Goal: Transaction & Acquisition: Purchase product/service

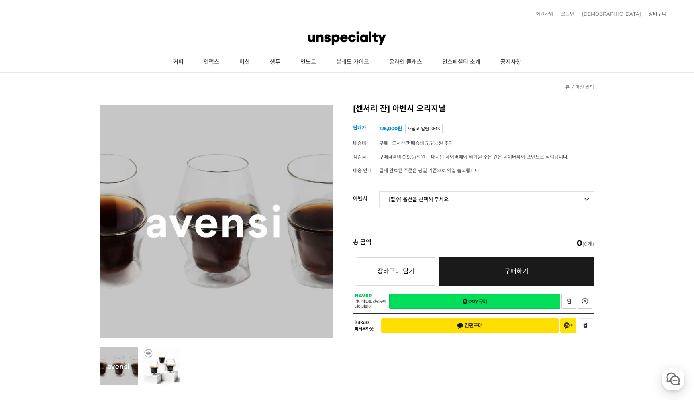
click at [436, 202] on select "- [필수] 옵션을 선택해 주세요 - ------------------- 3종 세트 [품절] 일시 품절 [품절]" at bounding box center [486, 199] width 215 height 16
click at [427, 119] on div "[센서리 잔] 아벤시 오리지널 (해외배송 가능 상품) 기본 정보 상품명 [센서리 잔] 아벤시 오리지널 판매가 125,000원 배송비 무료 | …" at bounding box center [473, 222] width 241 height 234
click at [427, 126] on link at bounding box center [423, 128] width 37 height 6
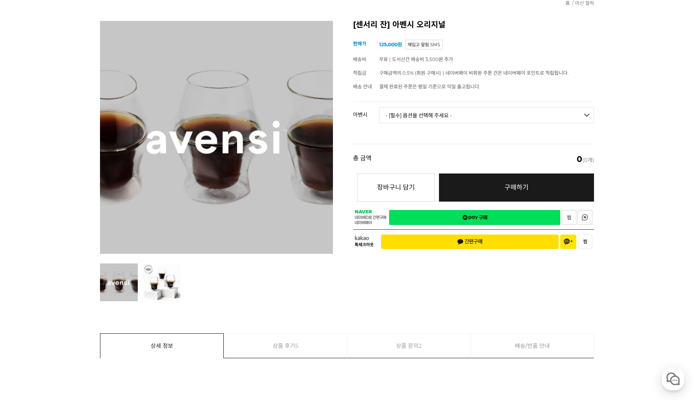
scroll to position [88, 0]
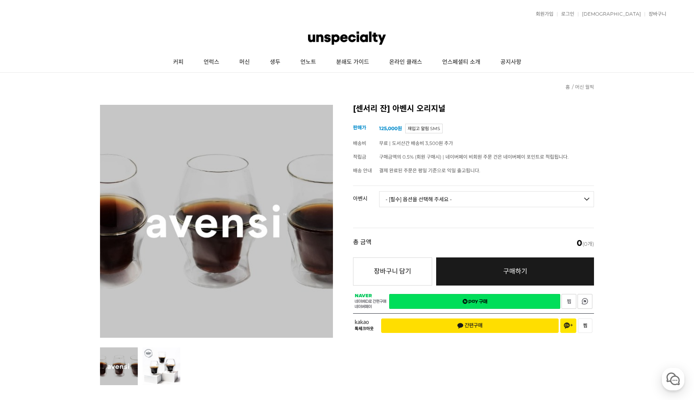
drag, startPoint x: 346, startPoint y: 35, endPoint x: 592, endPoint y: 83, distance: 250.9
click at [592, 83] on li "머신 월픽" at bounding box center [582, 87] width 23 height 12
click at [583, 90] on link "머신 월픽" at bounding box center [584, 87] width 19 height 6
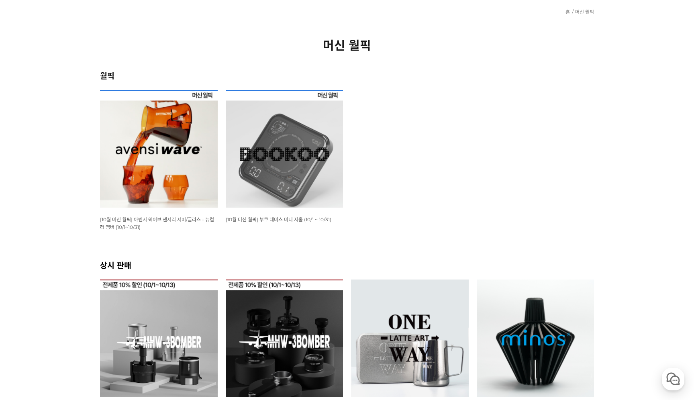
scroll to position [82, 0]
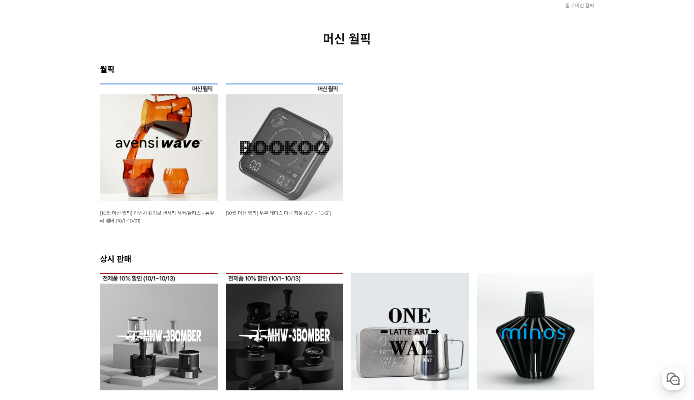
click at [154, 157] on img at bounding box center [159, 143] width 118 height 118
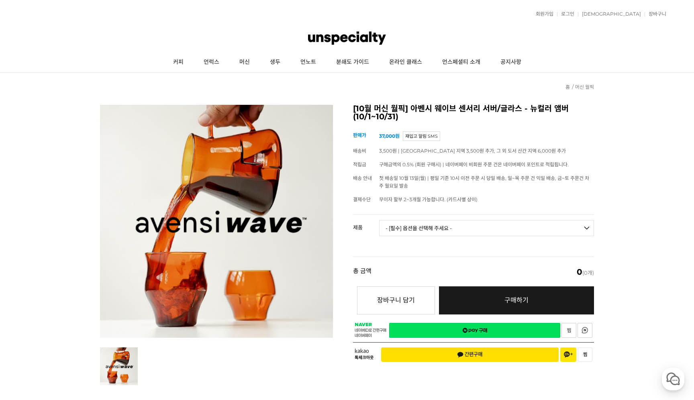
click at [532, 227] on select "- [필수] 옵션을 선택해 주세요 - ------------------- 웨이브 앰버 3종 세트 [품절] 사이클론 센서리 서버 앰버 [품절] …" at bounding box center [486, 228] width 215 height 16
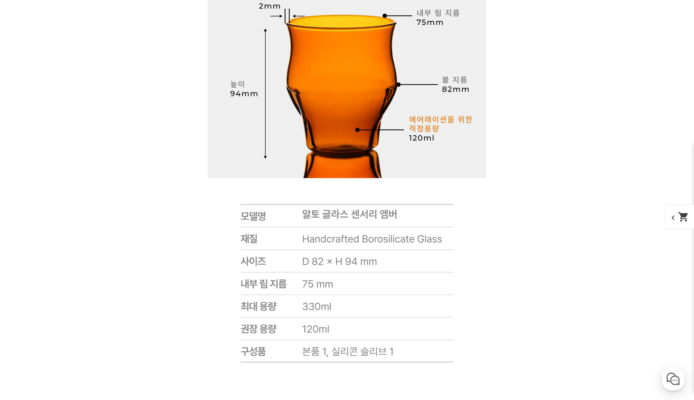
scroll to position [6394, 0]
